Goal: Information Seeking & Learning: Learn about a topic

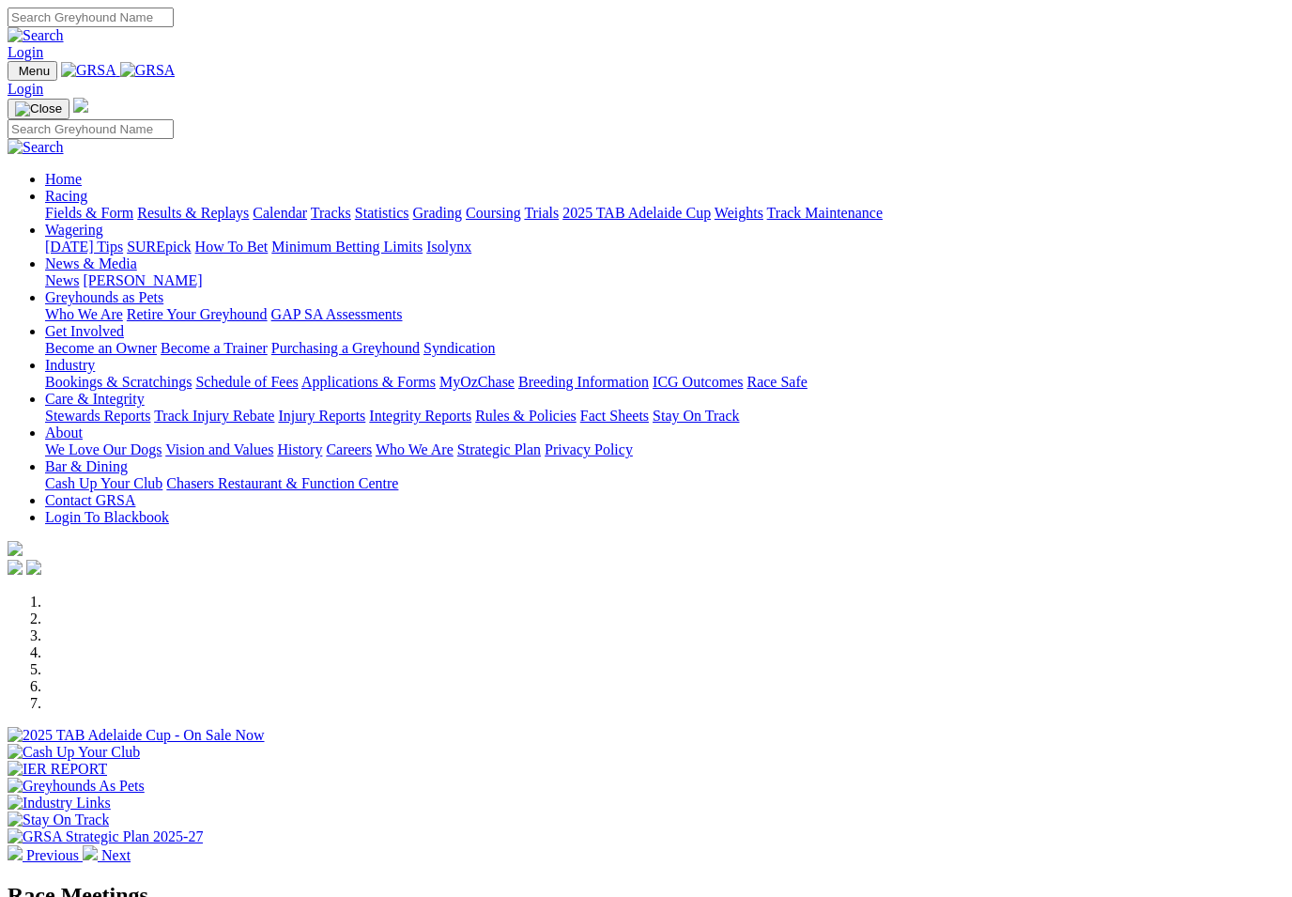
click at [137, 255] on link "News & Media" at bounding box center [91, 263] width 92 height 16
click at [79, 272] on link "News" at bounding box center [62, 280] width 34 height 16
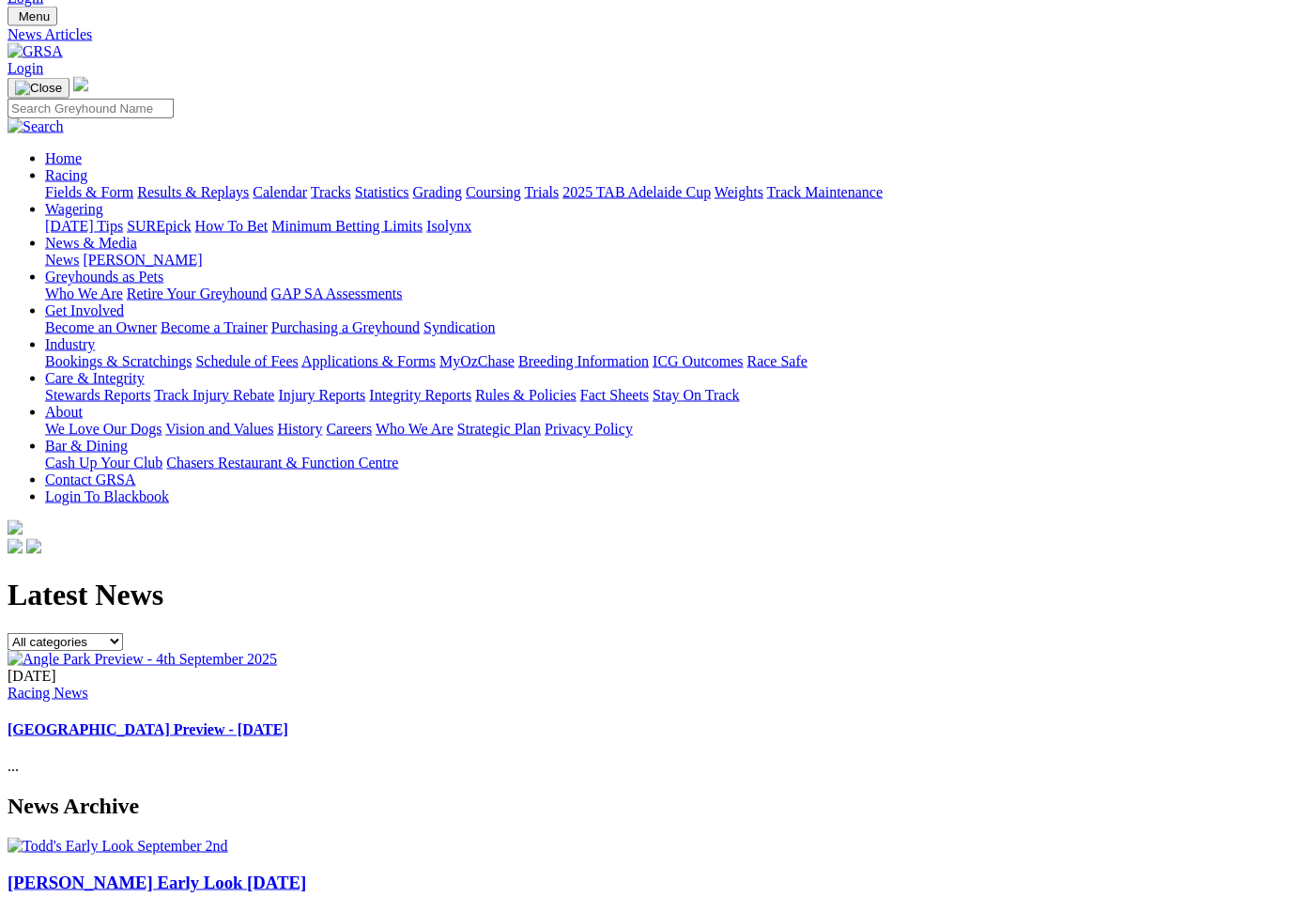
scroll to position [55, 0]
click at [202, 251] on link "[PERSON_NAME]" at bounding box center [142, 259] width 119 height 16
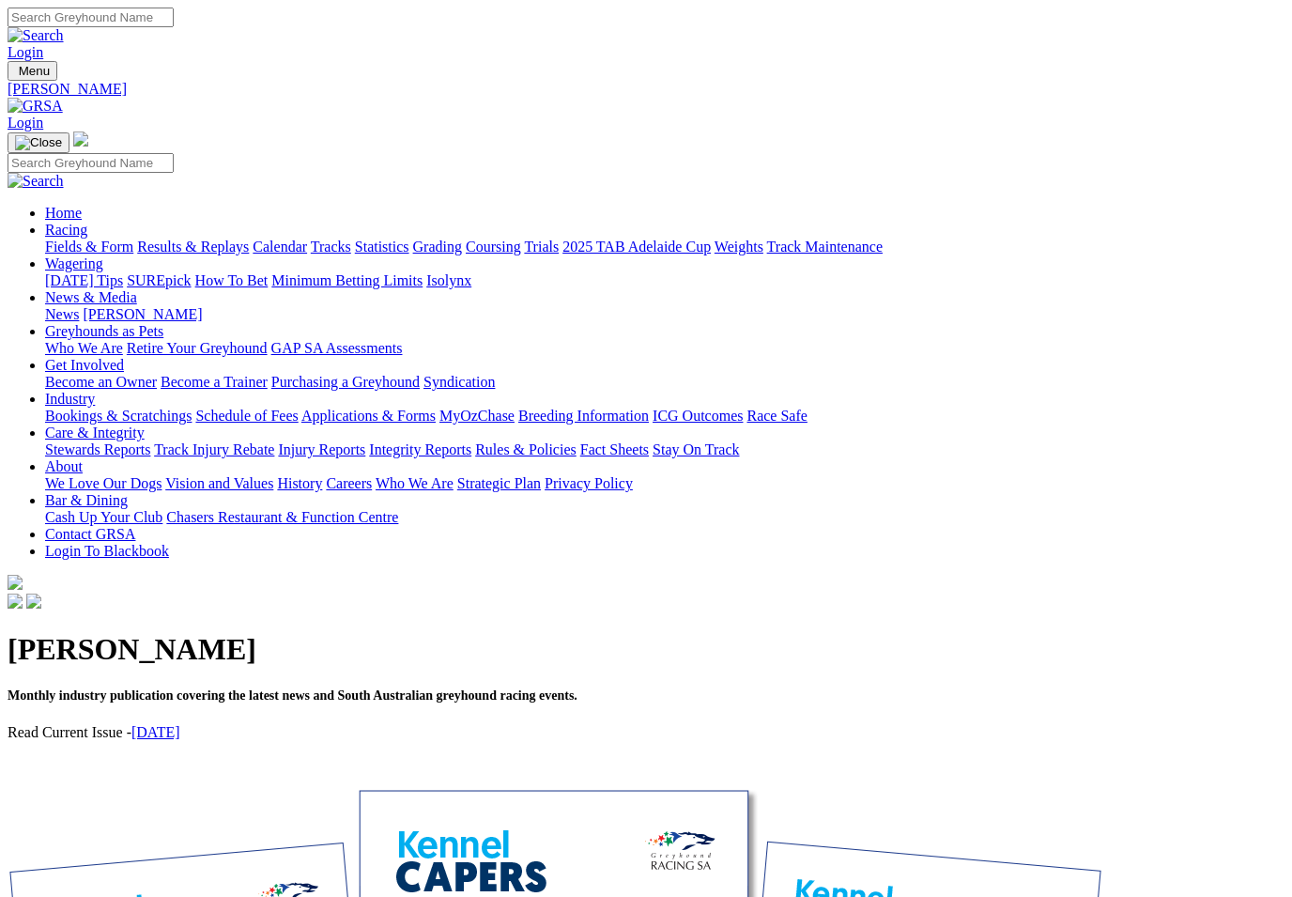
click at [95, 391] on link "Industry" at bounding box center [70, 399] width 50 height 16
click at [163, 408] on link "Bookings & Scratchings" at bounding box center [118, 416] width 147 height 16
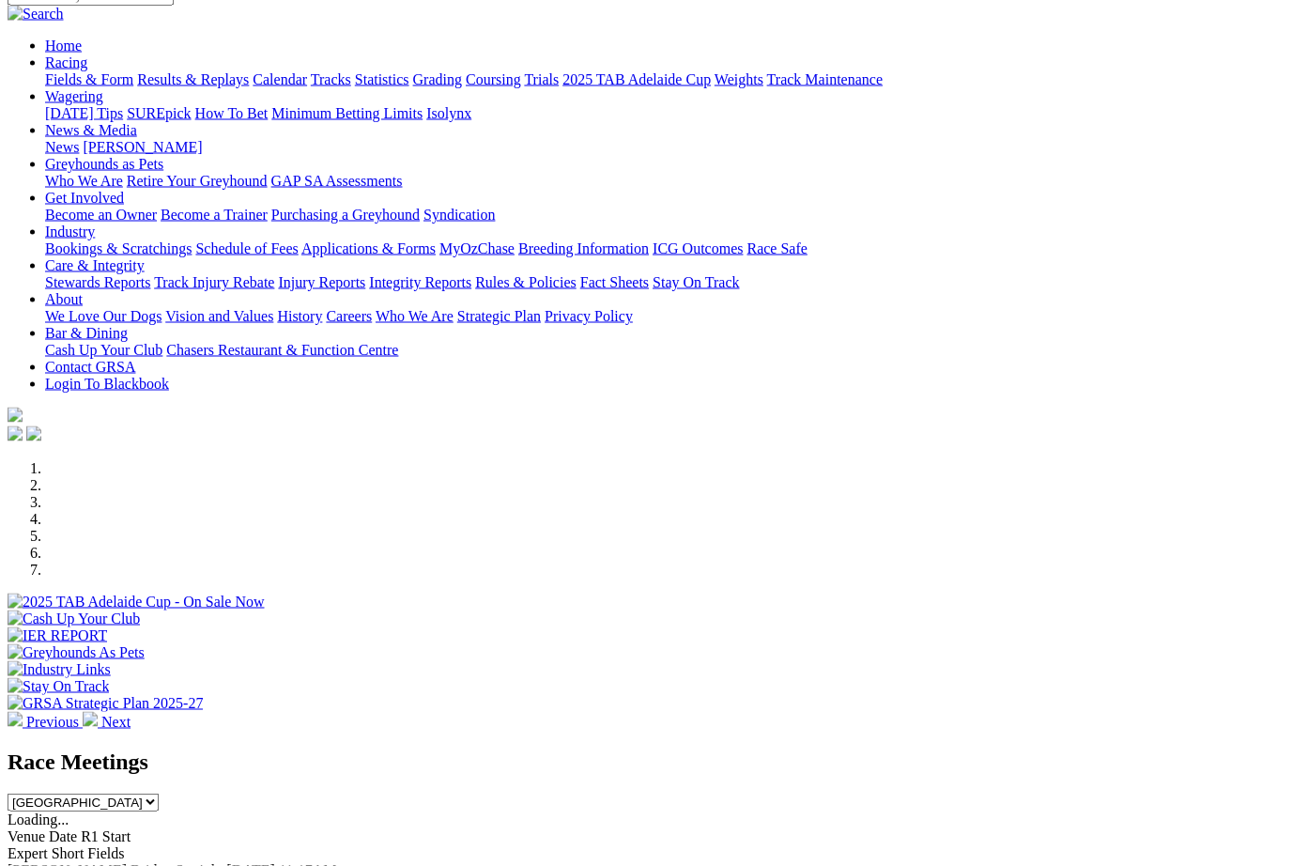
scroll to position [134, 0]
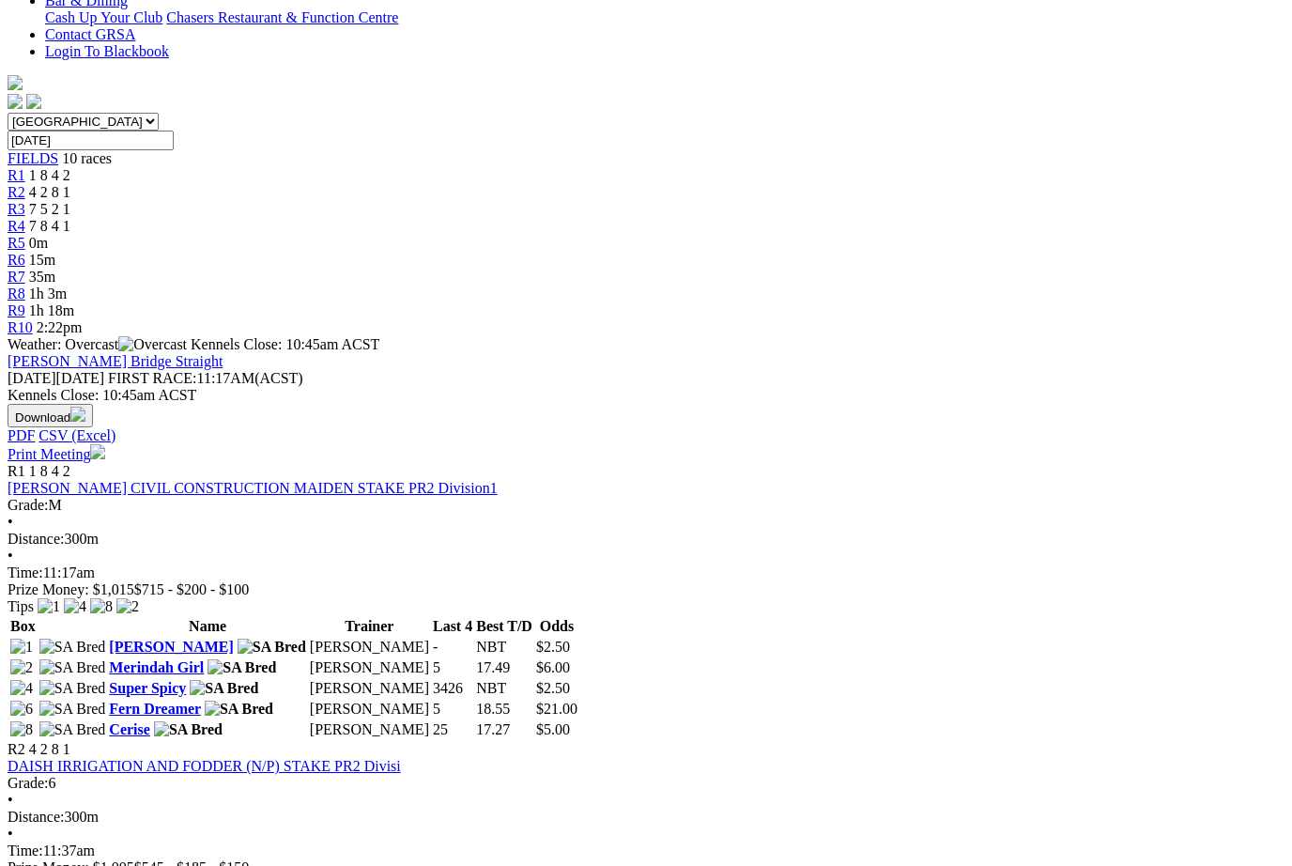
scroll to position [475, 0]
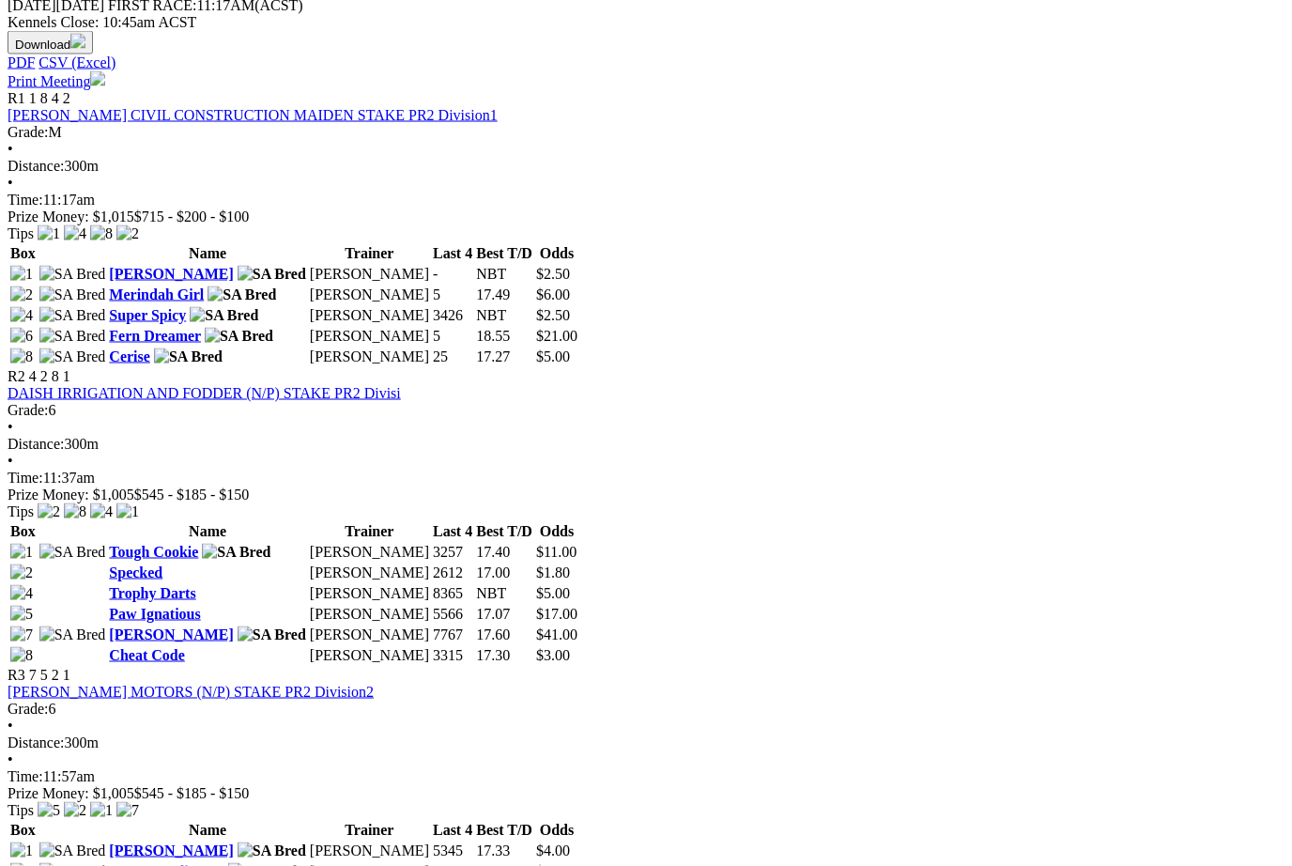
scroll to position [876, 0]
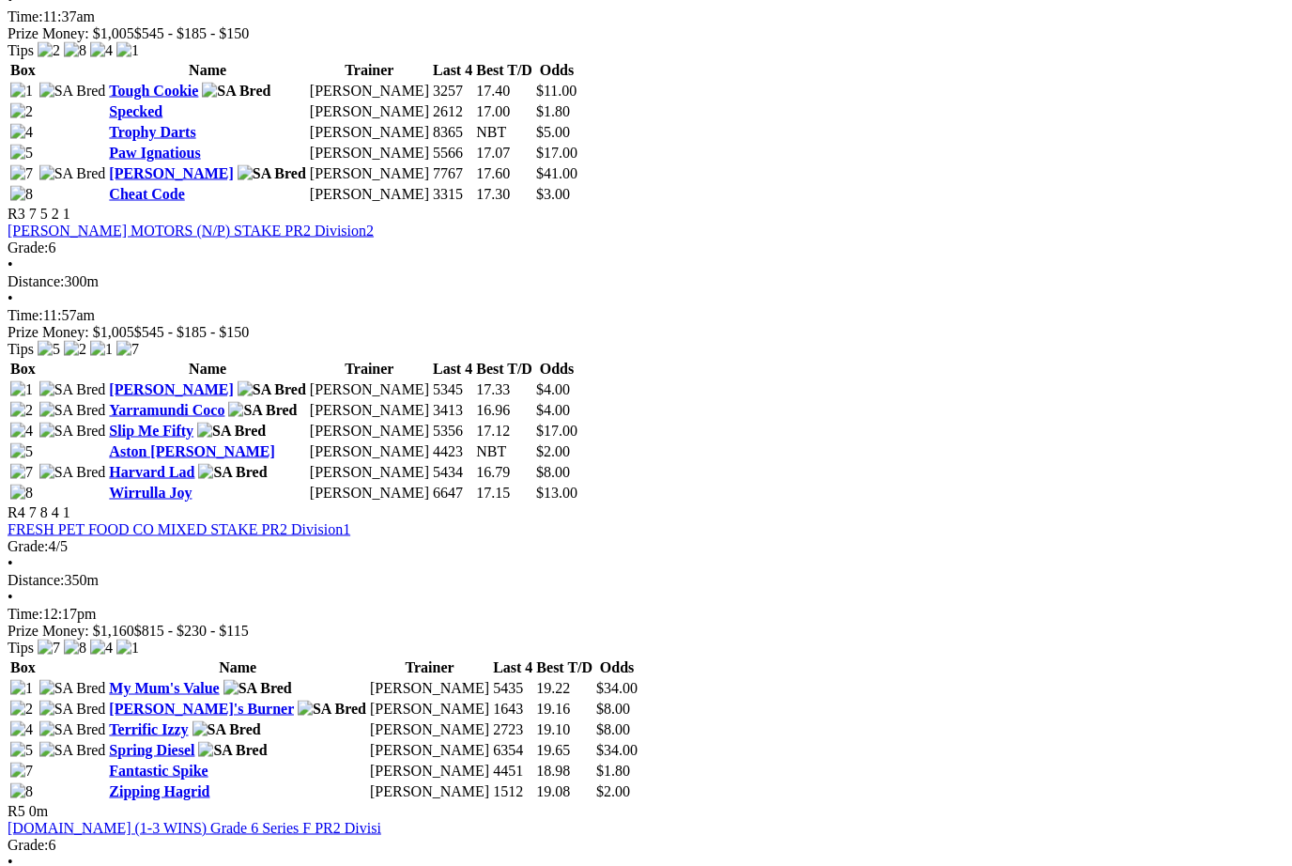
scroll to position [1334, 0]
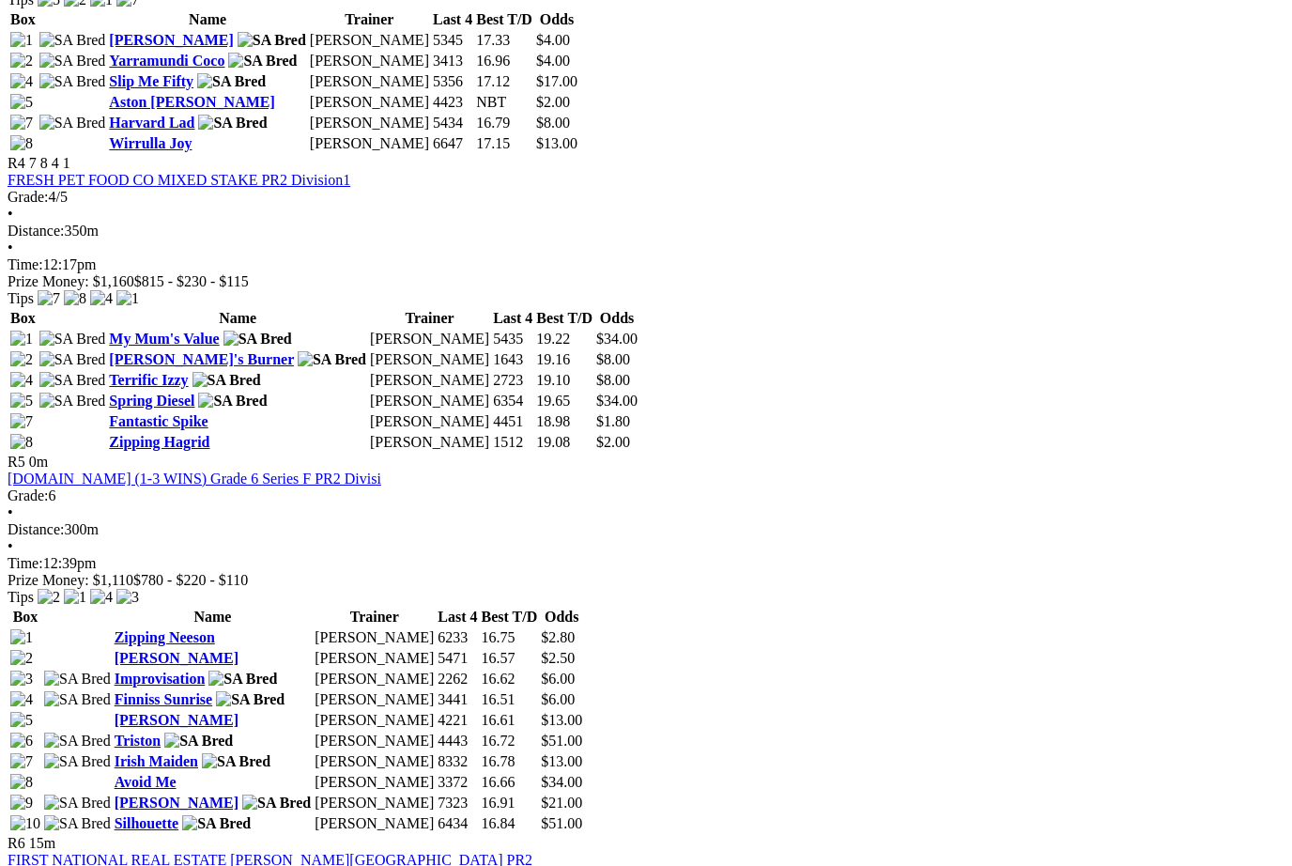
scroll to position [1659, 0]
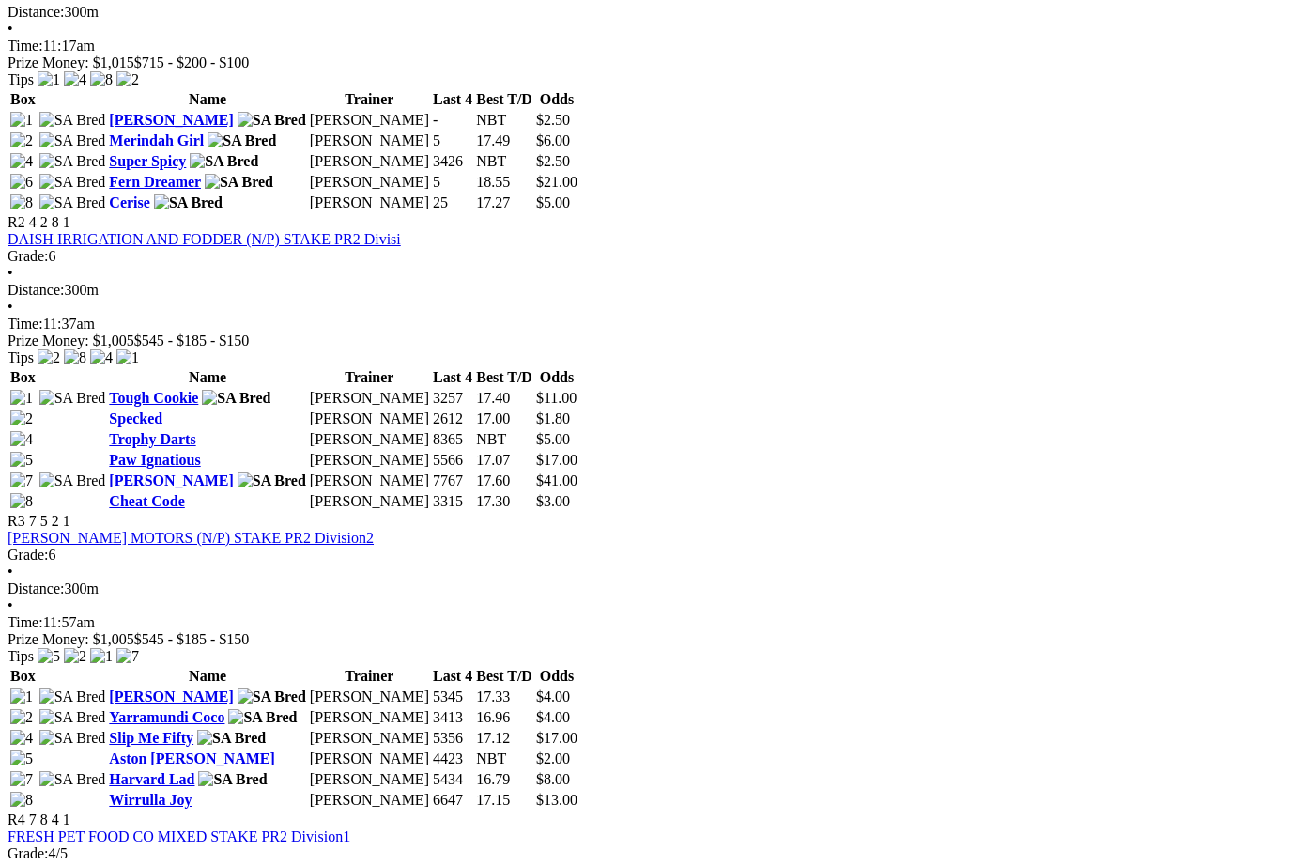
scroll to position [970, 0]
